Goal: Check status: Check status

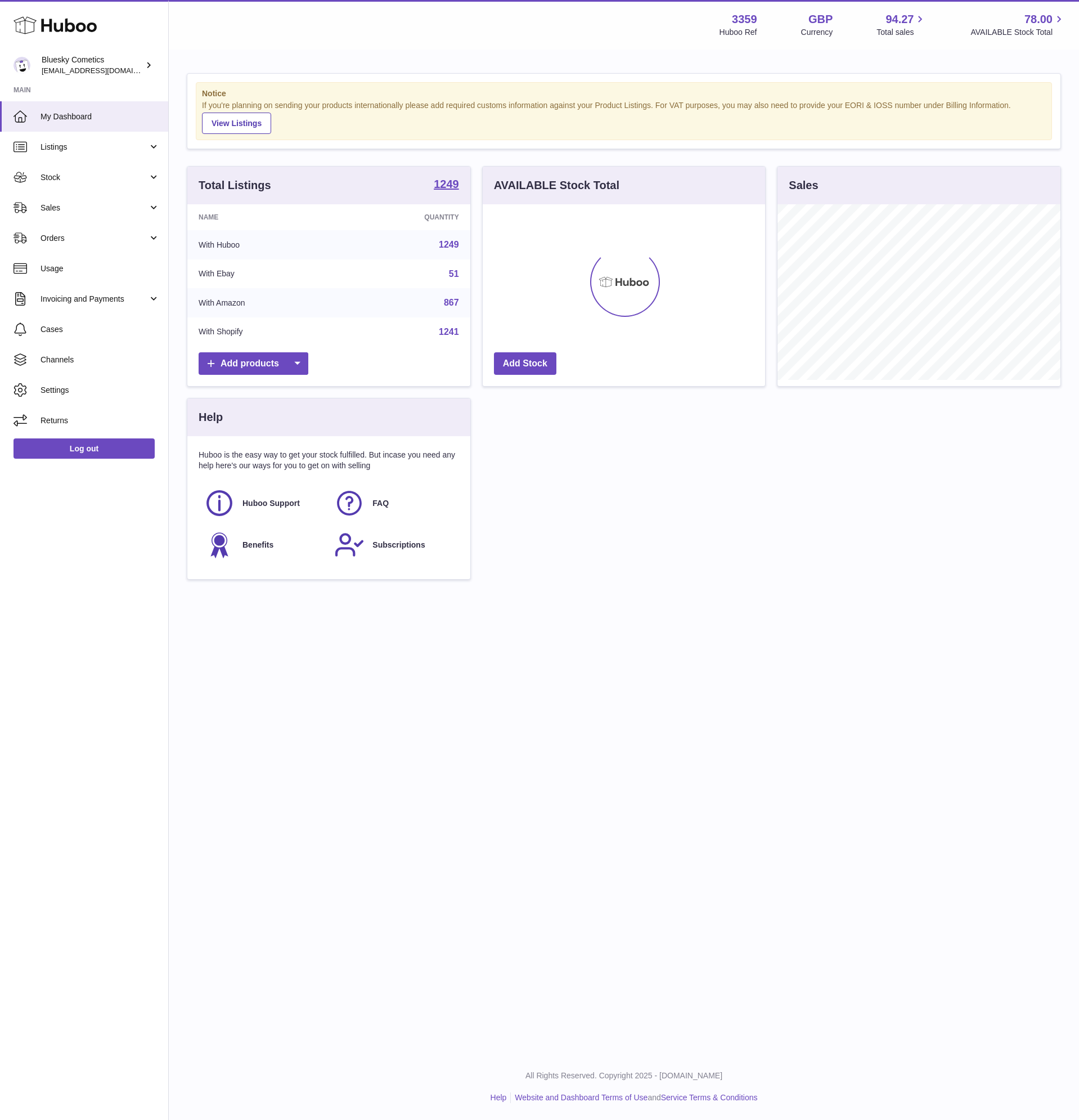
scroll to position [176, 283]
click at [63, 144] on span "Listings" at bounding box center [94, 147] width 107 height 11
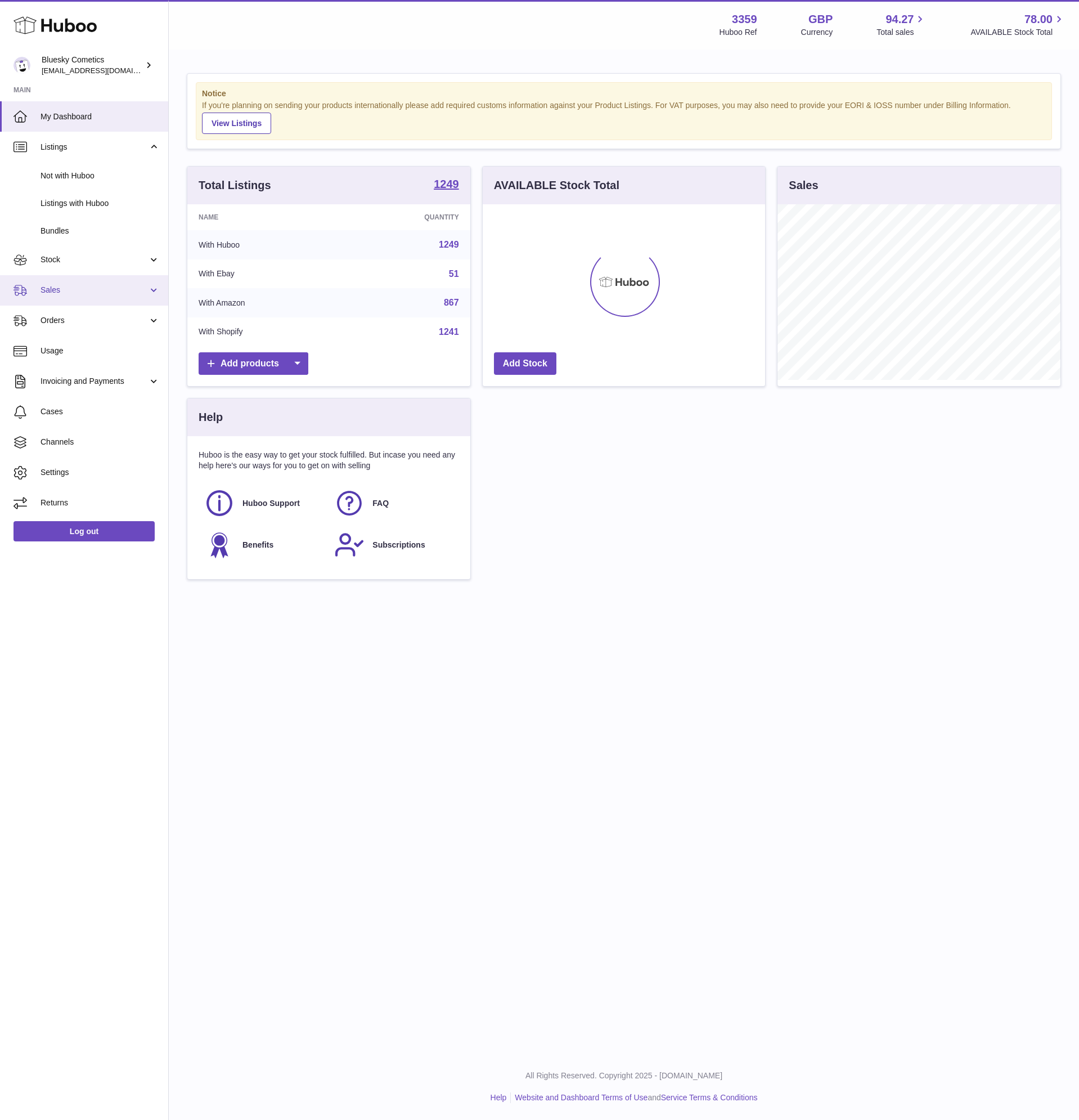
click at [75, 298] on link "Sales" at bounding box center [84, 290] width 168 height 30
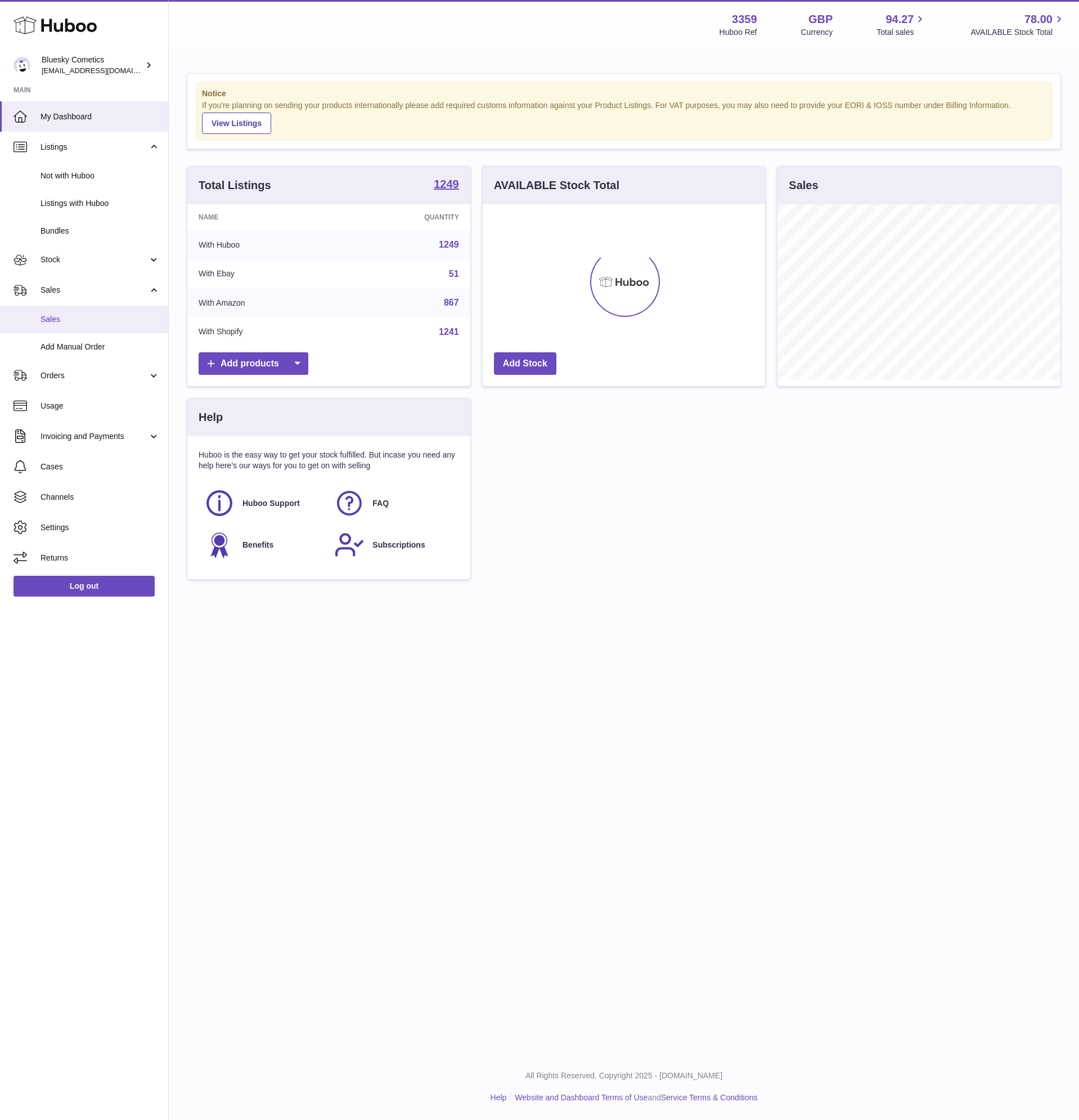
click at [55, 324] on span "Sales" at bounding box center [100, 319] width 119 height 11
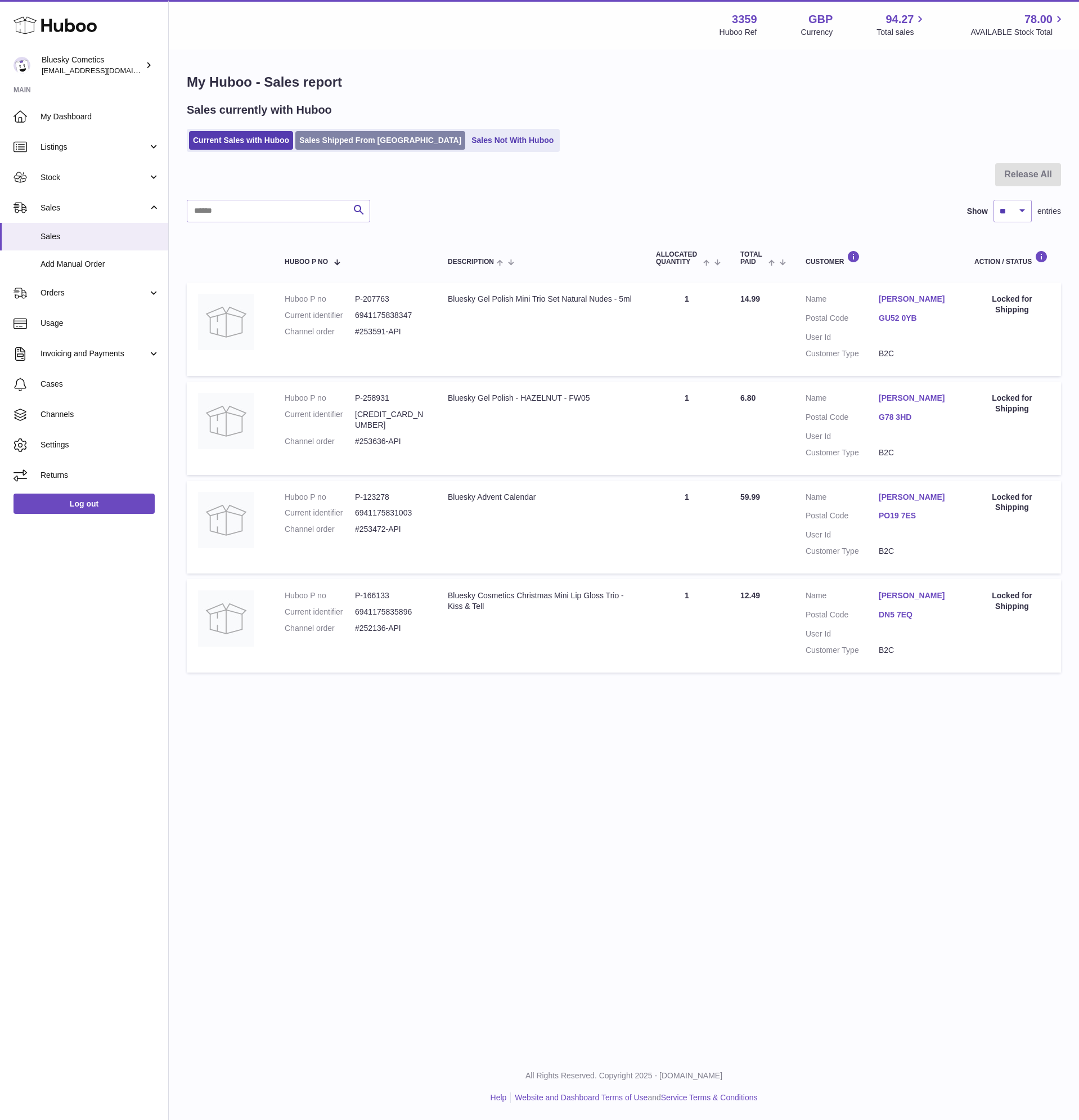
click at [367, 137] on link "Sales Shipped From [GEOGRAPHIC_DATA]" at bounding box center [380, 141] width 170 height 19
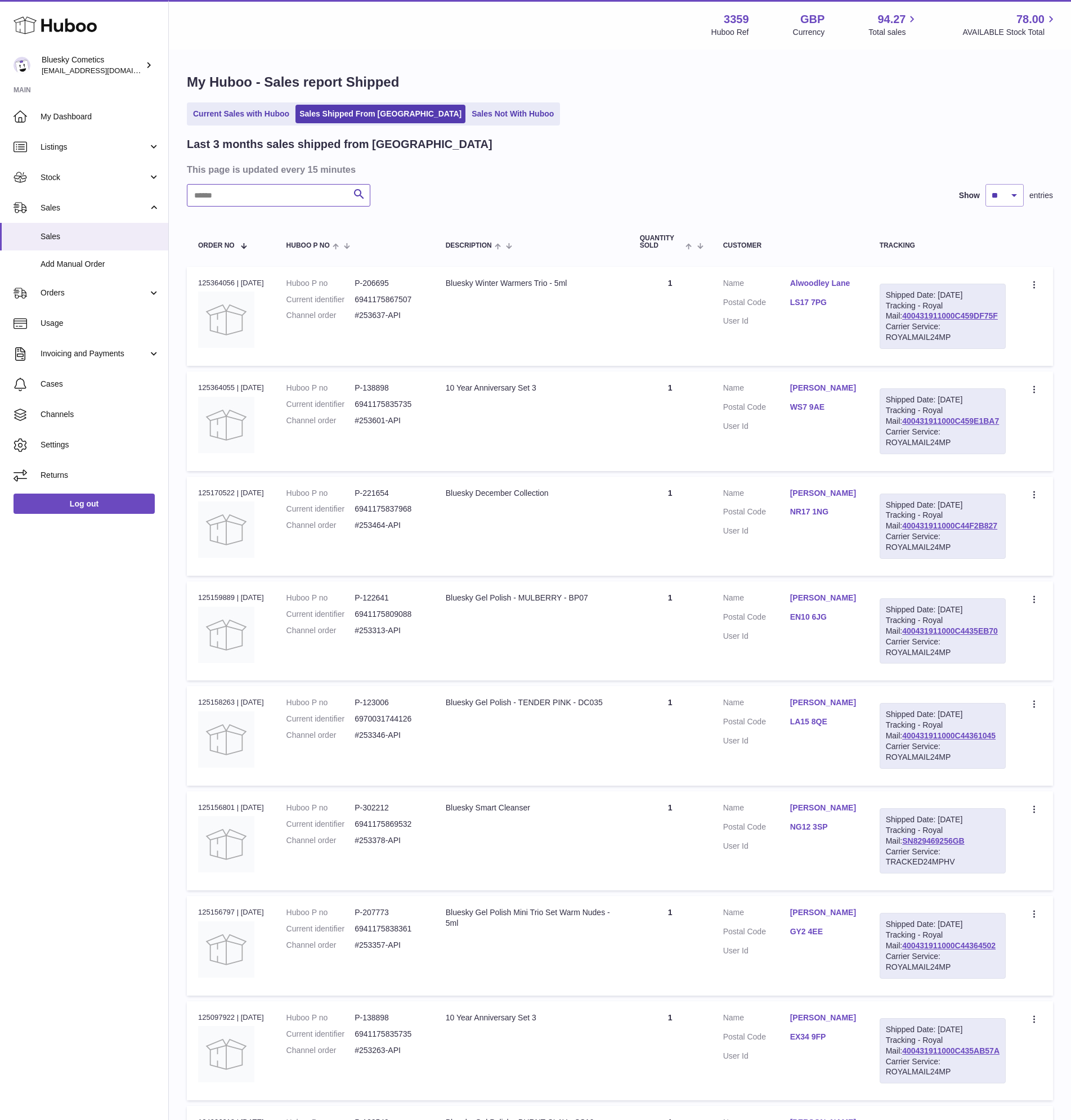
click at [256, 201] on input "text" at bounding box center [279, 195] width 183 height 23
paste input "*******"
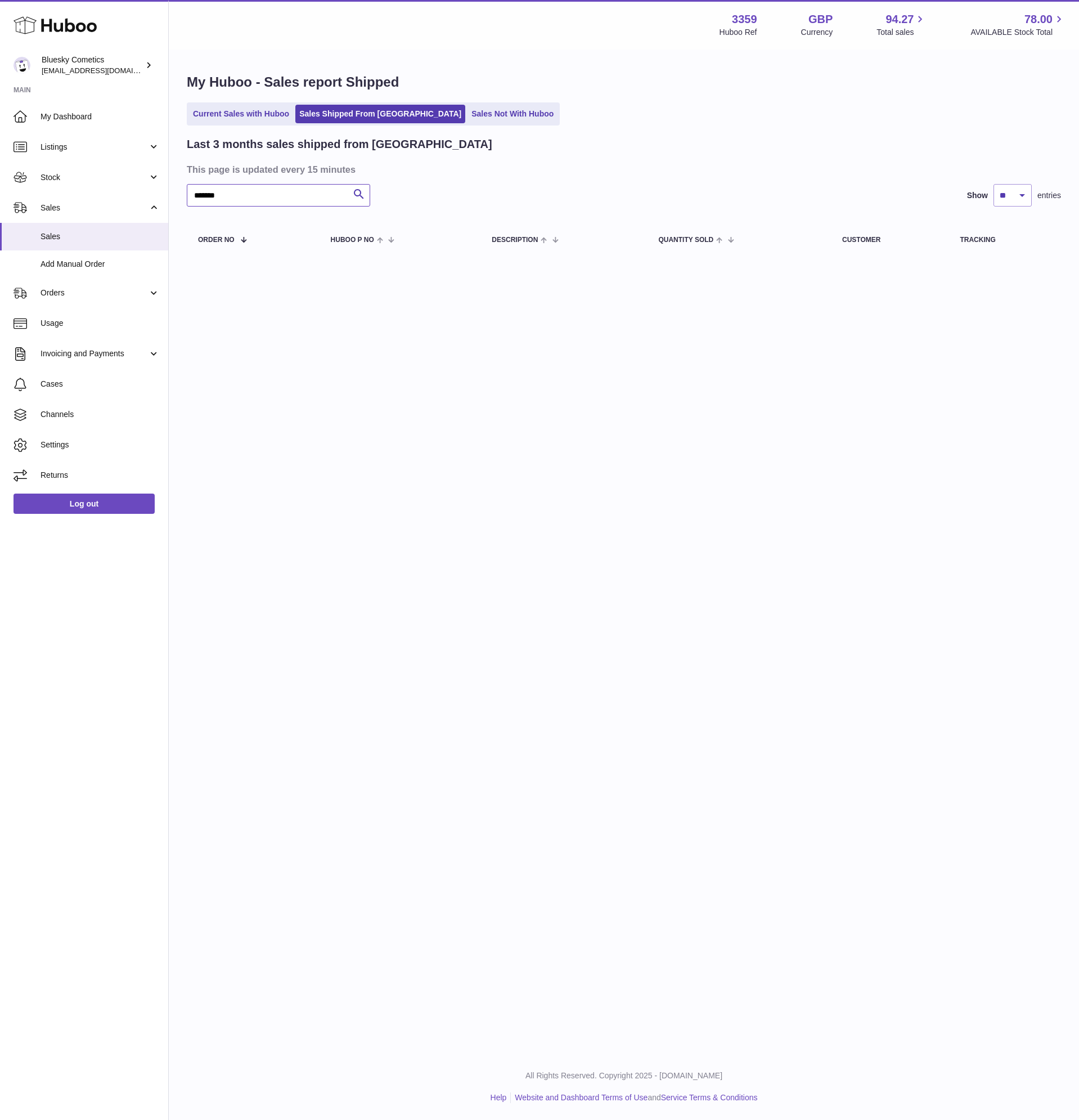
type input "*******"
click at [58, 23] on icon at bounding box center [55, 25] width 83 height 23
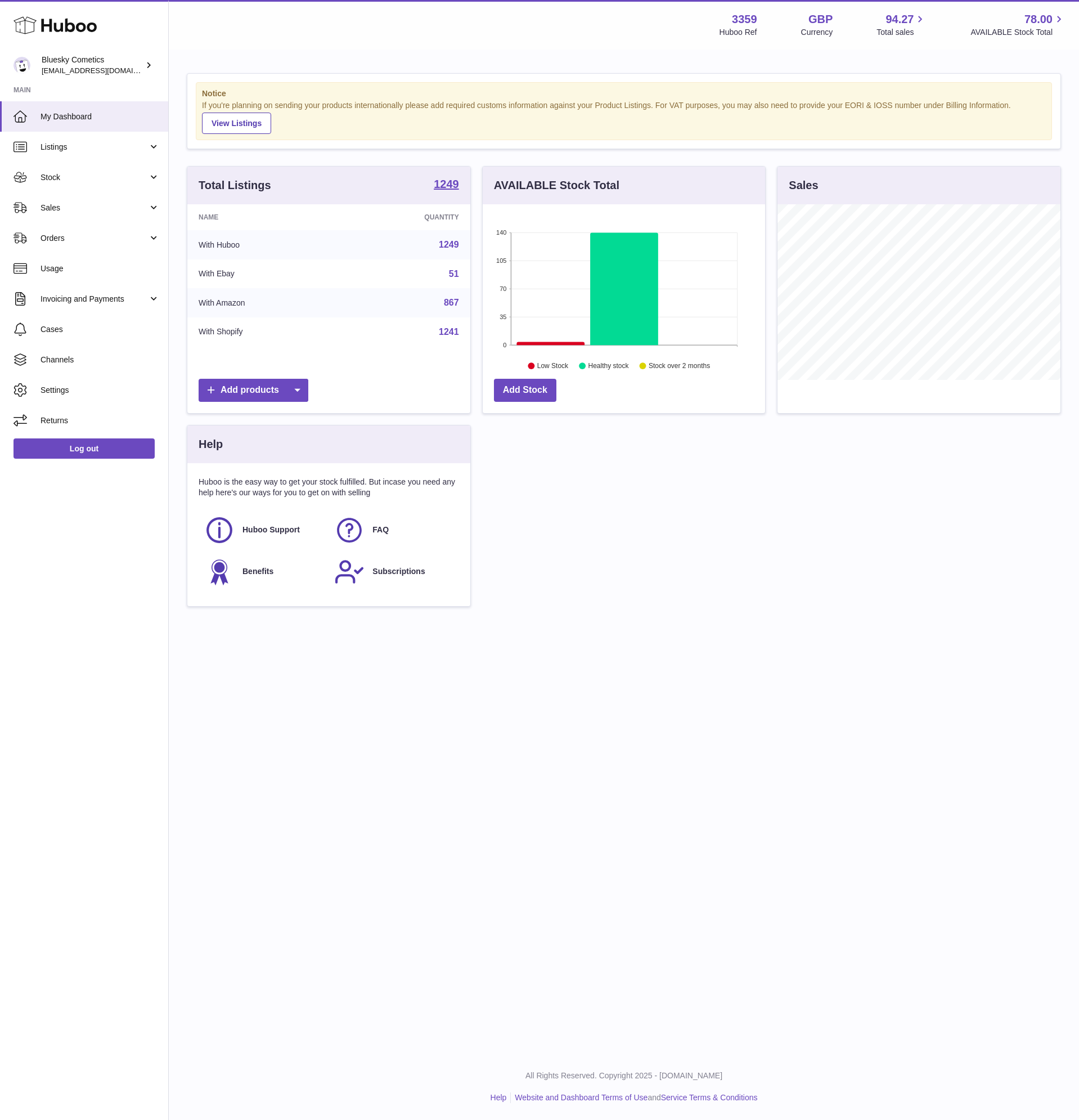
scroll to position [176, 283]
click at [85, 142] on span "Listings" at bounding box center [94, 147] width 107 height 11
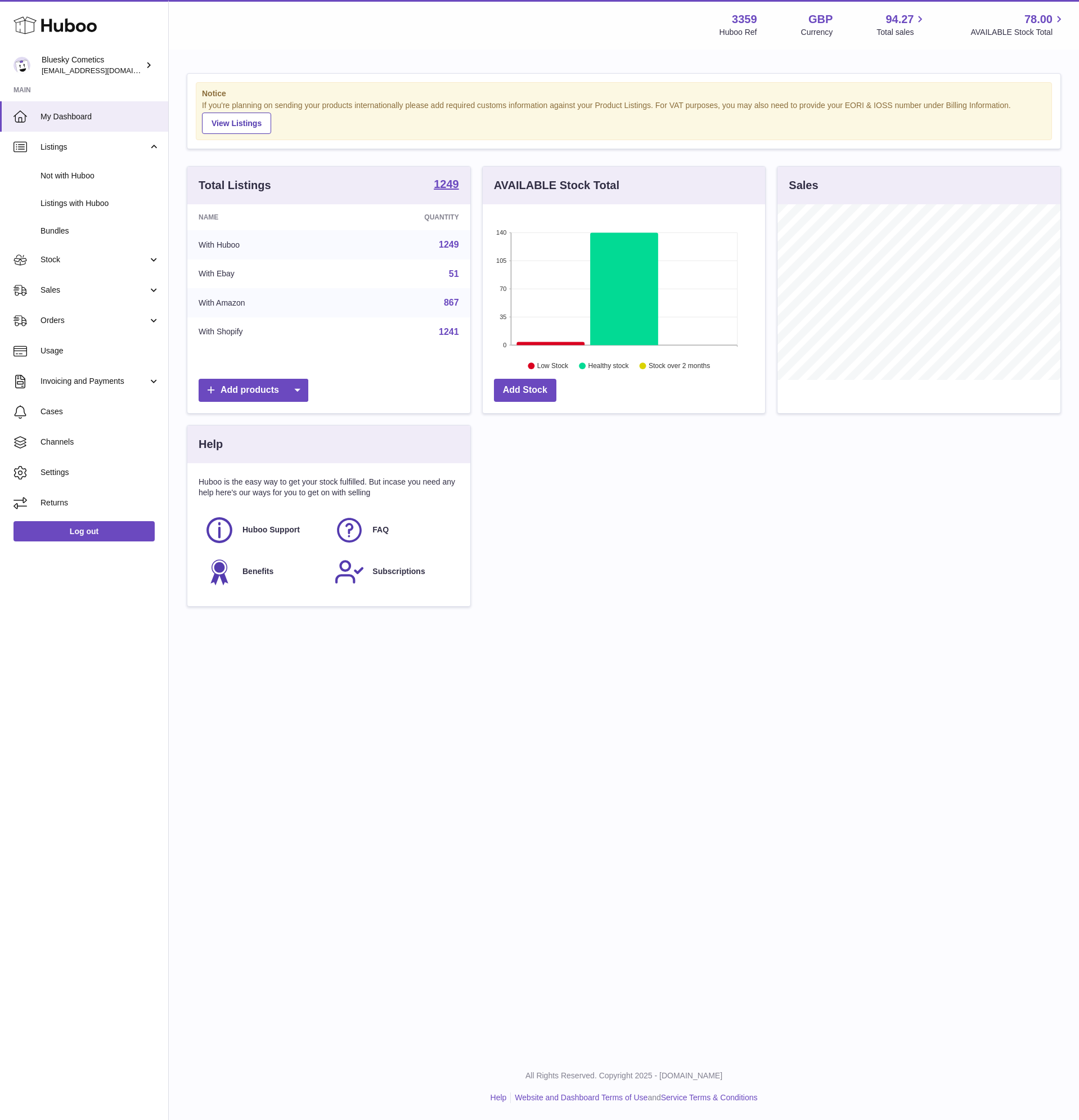
click at [55, 25] on use at bounding box center [55, 26] width 83 height 18
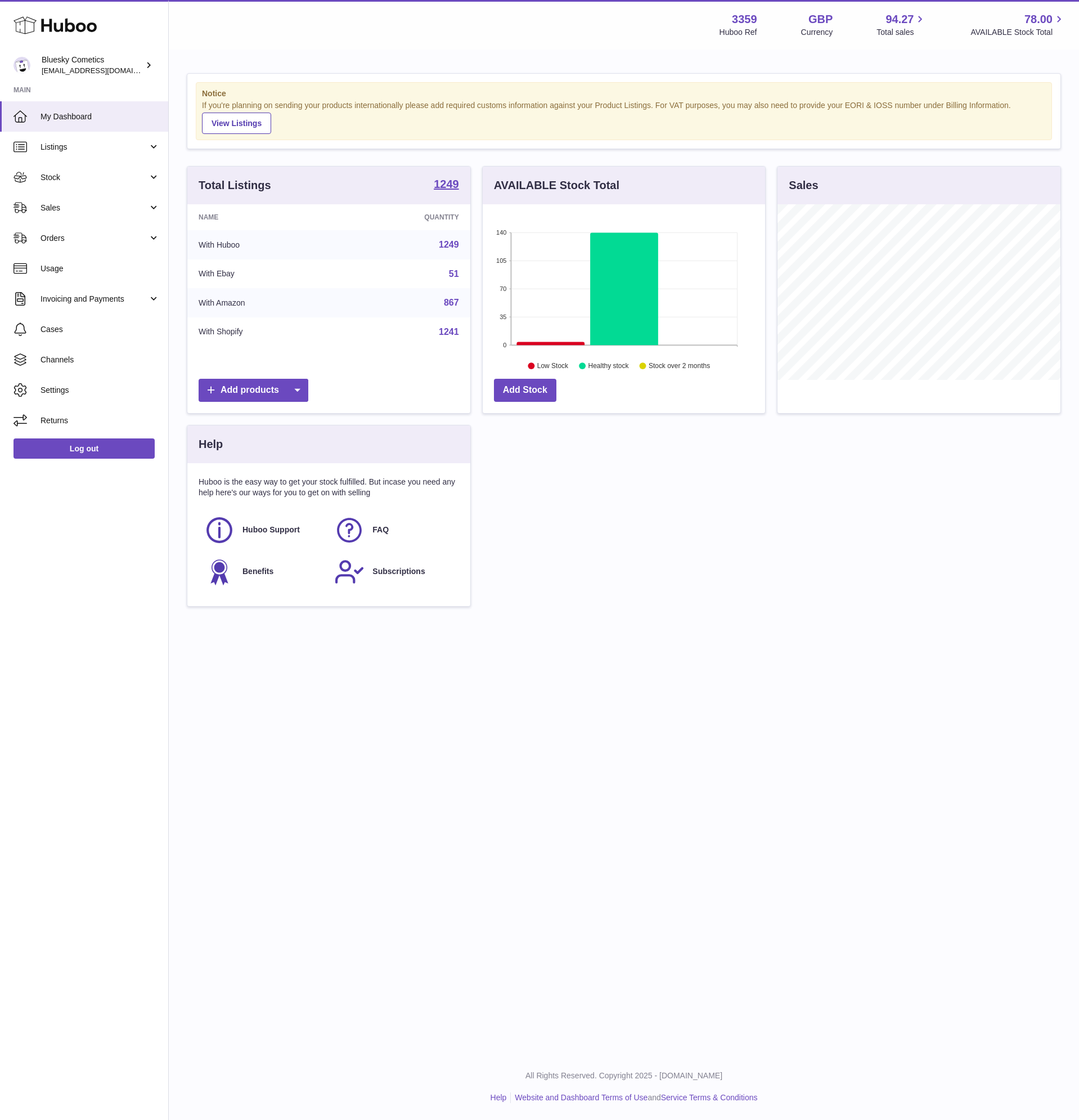
scroll to position [176, 283]
